Goal: Find specific page/section: Find specific page/section

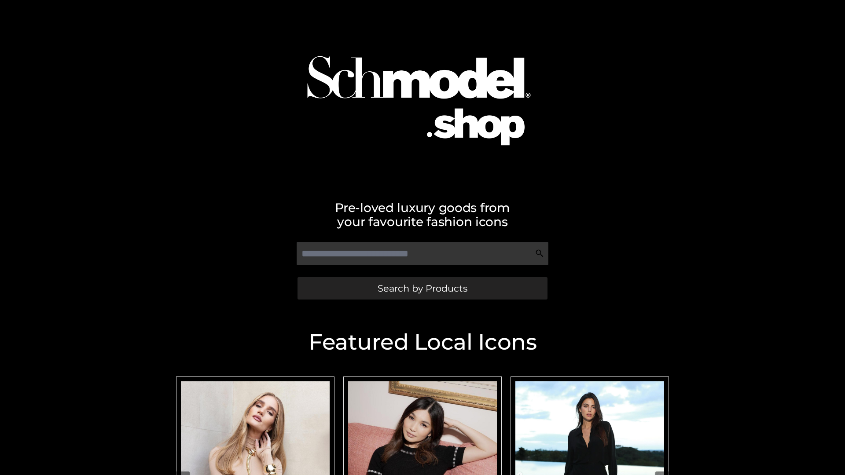
click at [422, 288] on span "Search by Products" at bounding box center [423, 288] width 90 height 9
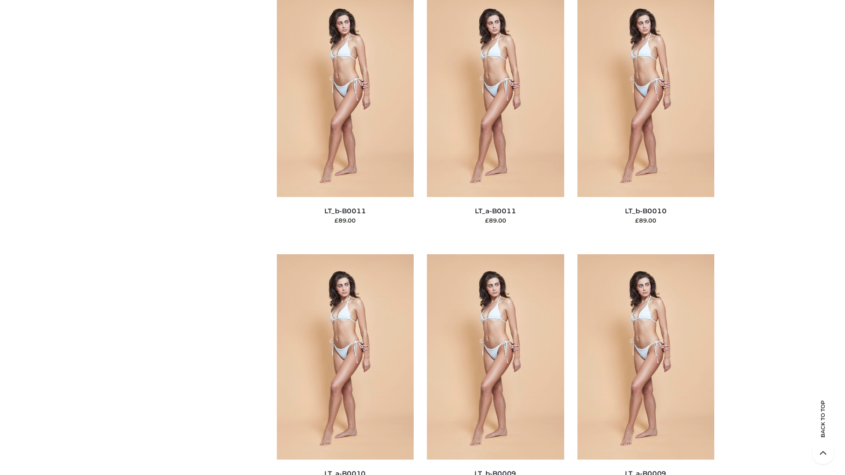
scroll to position [3952, 0]
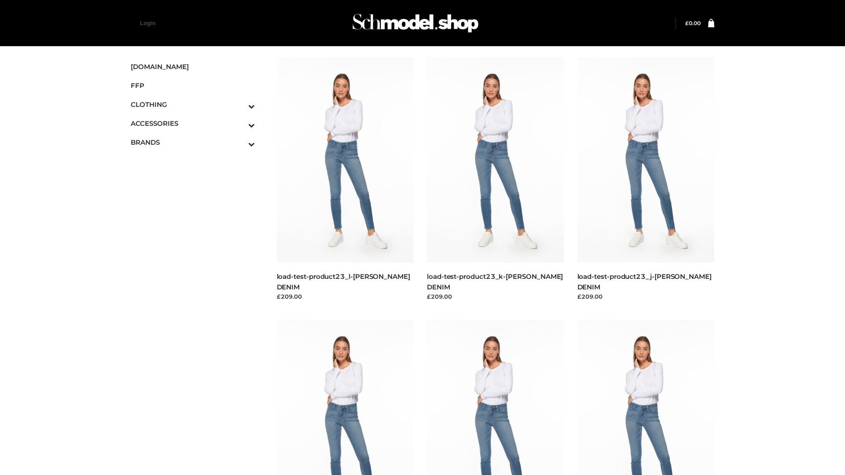
scroll to position [772, 0]
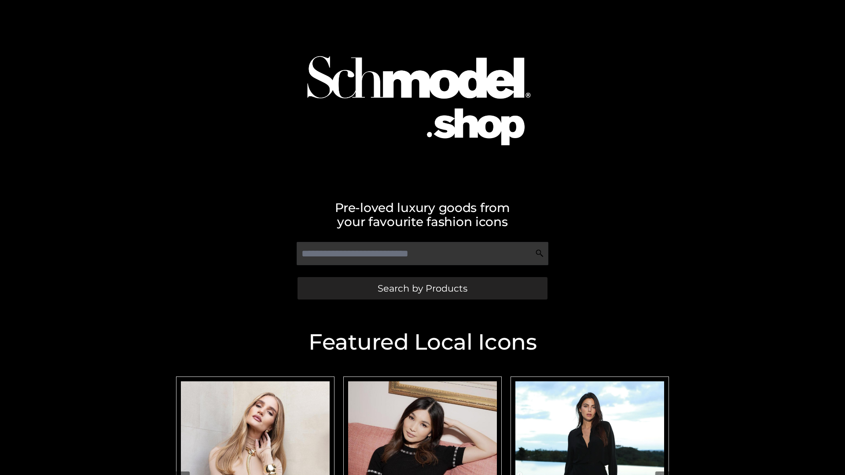
click at [422, 288] on span "Search by Products" at bounding box center [423, 288] width 90 height 9
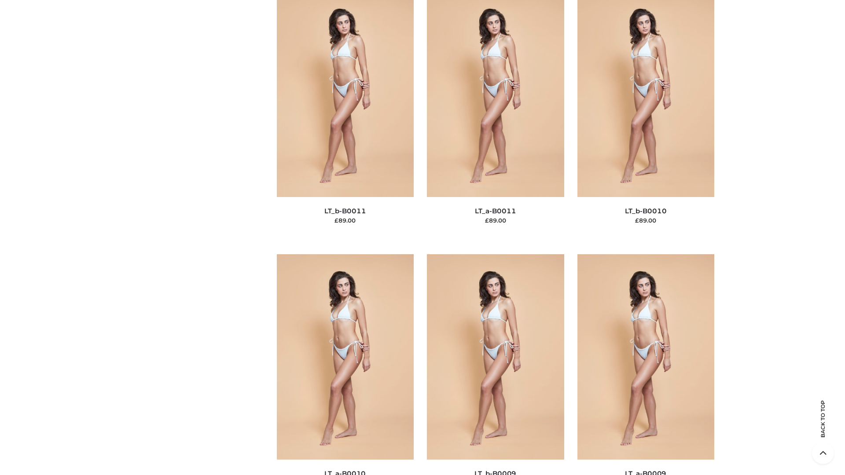
scroll to position [3952, 0]
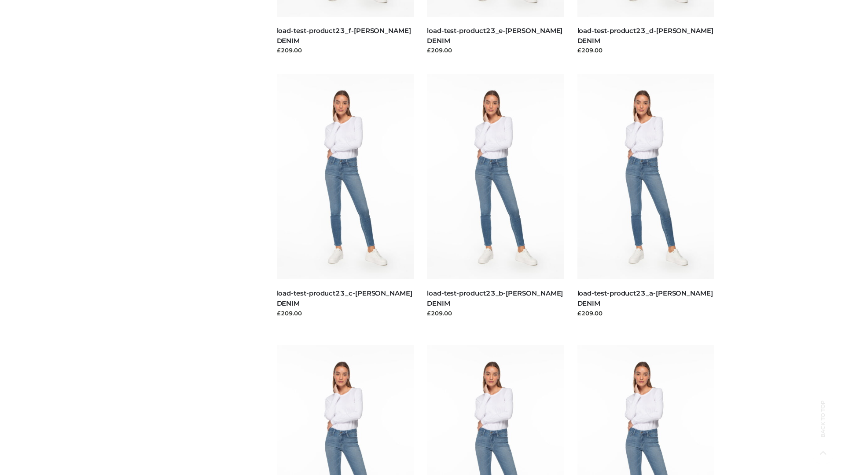
scroll to position [772, 0]
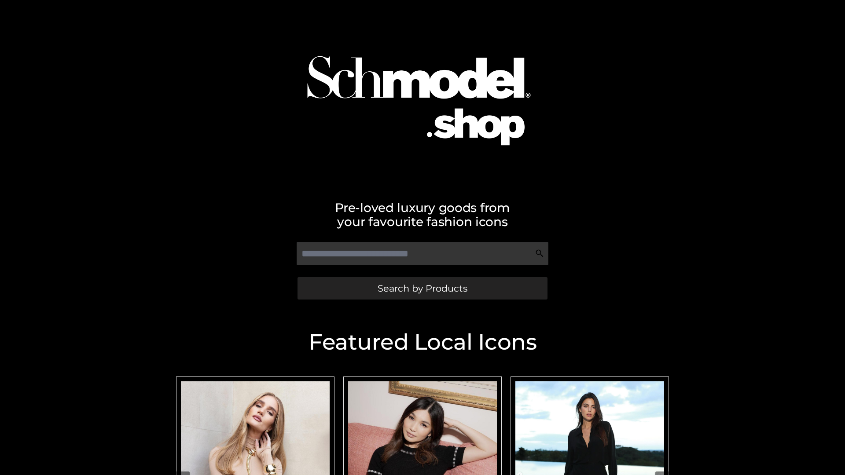
click at [422, 288] on span "Search by Products" at bounding box center [423, 288] width 90 height 9
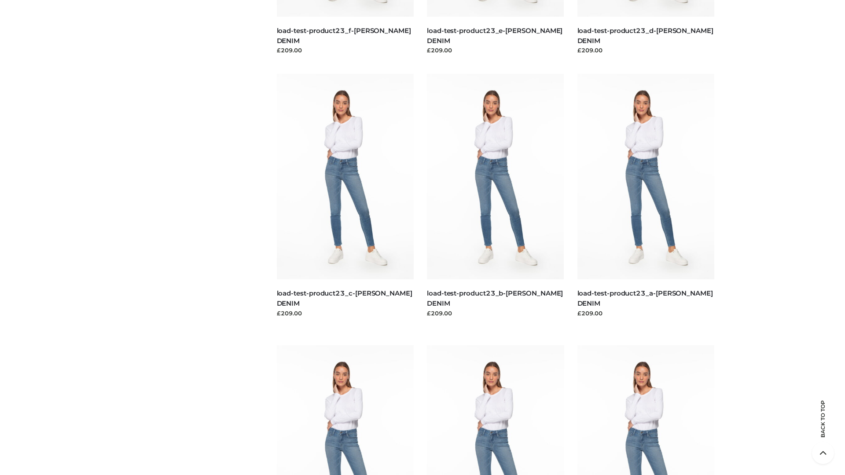
scroll to position [1832, 0]
